Goal: Browse casually: Explore the website without a specific task or goal

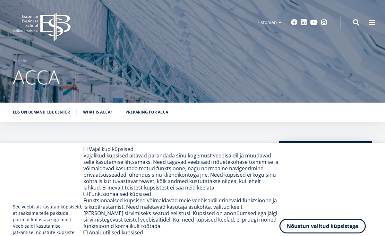
scroll to position [1226, 0]
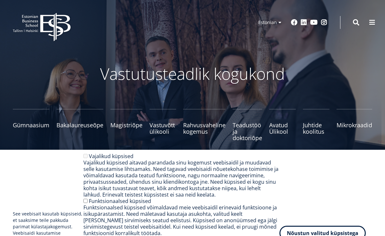
scroll to position [857, 0]
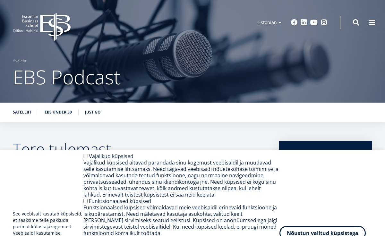
scroll to position [1082, 0]
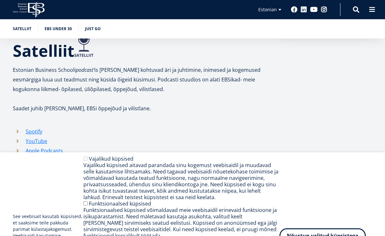
scroll to position [1082, 0]
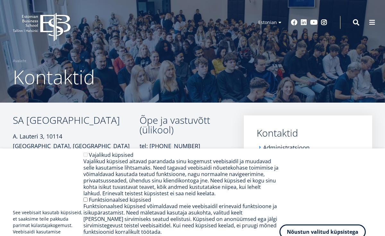
scroll to position [332, 0]
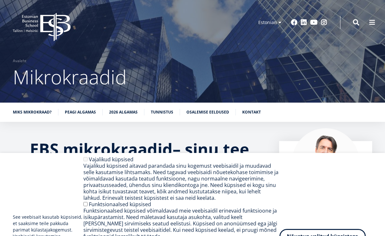
scroll to position [2988, 0]
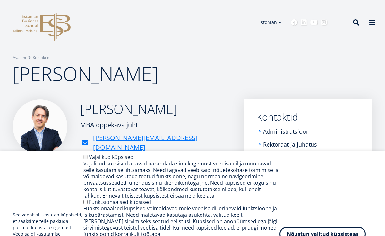
scroll to position [393, 0]
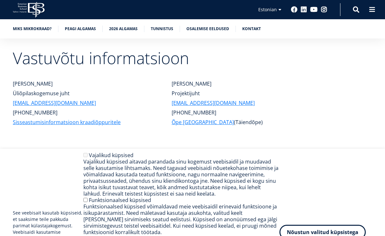
scroll to position [3013, 0]
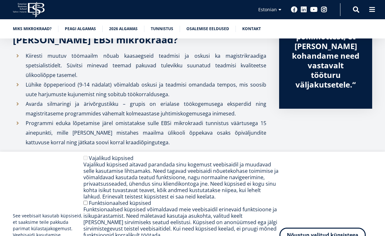
scroll to position [2988, 0]
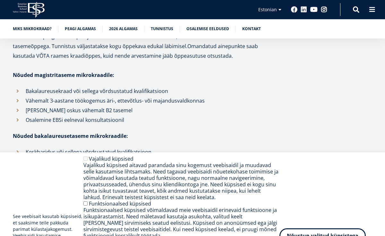
scroll to position [2988, 0]
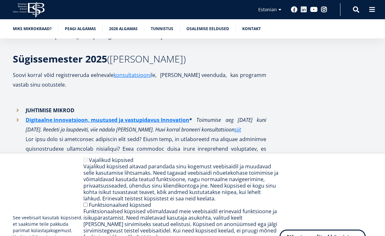
scroll to position [2988, 0]
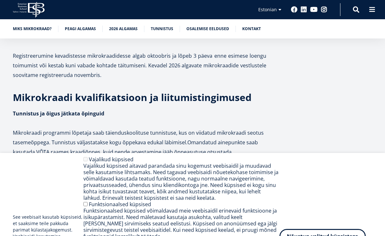
scroll to position [2988, 0]
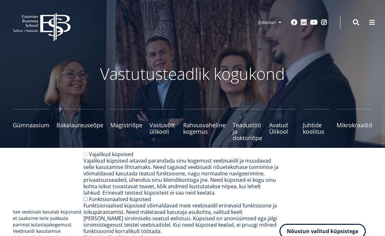
scroll to position [857, 0]
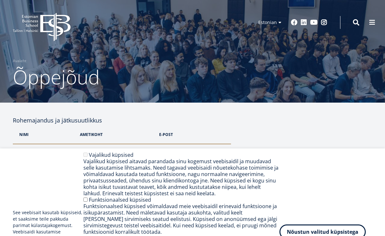
scroll to position [1233, 0]
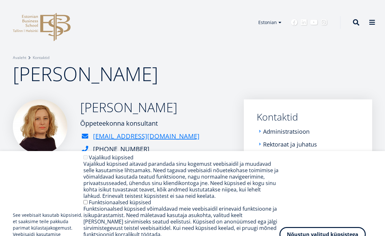
scroll to position [219, 0]
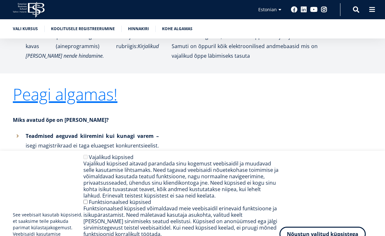
scroll to position [1632, 0]
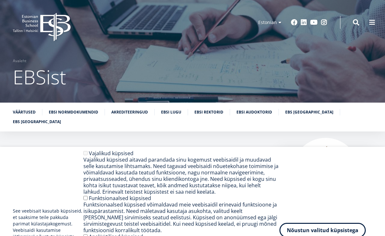
scroll to position [3042, 0]
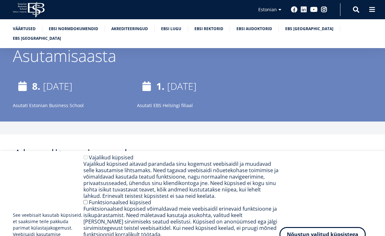
scroll to position [3042, 0]
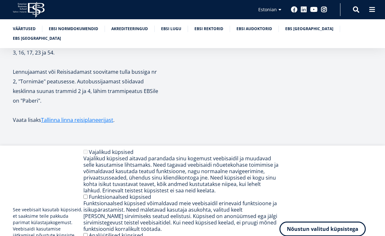
scroll to position [3068, 0]
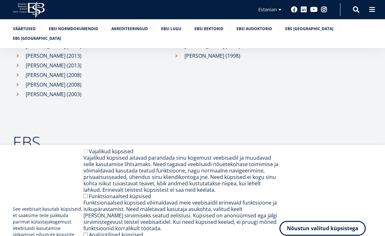
scroll to position [3068, 0]
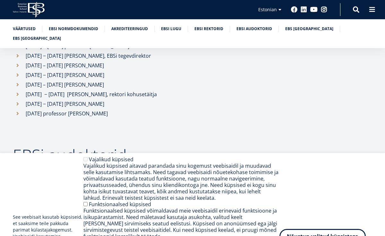
scroll to position [3042, 0]
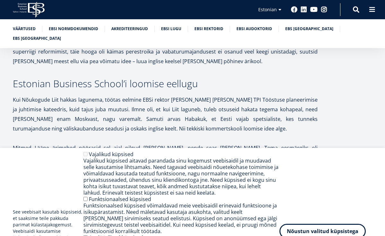
scroll to position [3042, 0]
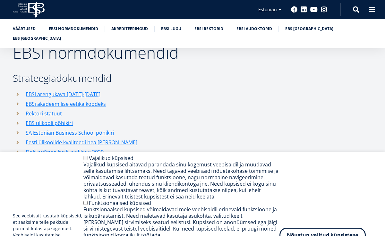
scroll to position [3042, 0]
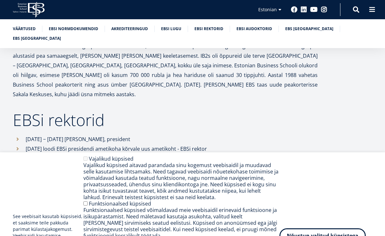
scroll to position [3042, 0]
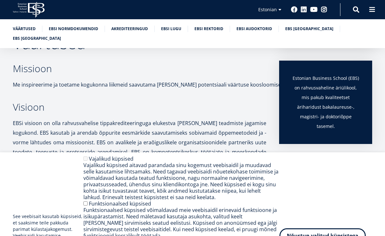
scroll to position [3042, 0]
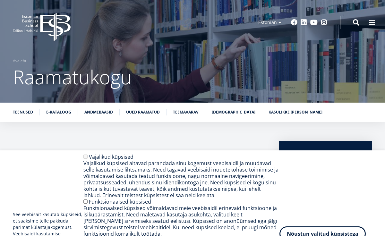
scroll to position [3340, 0]
